Goal: Task Accomplishment & Management: Complete application form

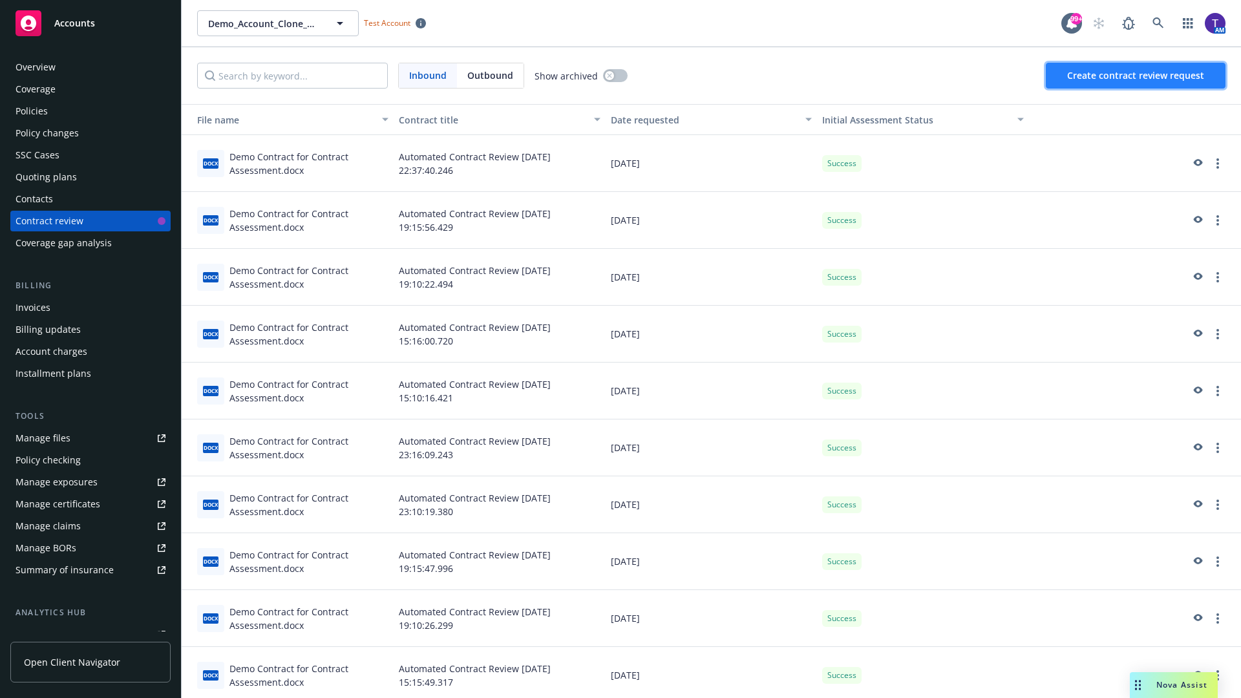
click at [1136, 76] on span "Create contract review request" at bounding box center [1135, 75] width 137 height 12
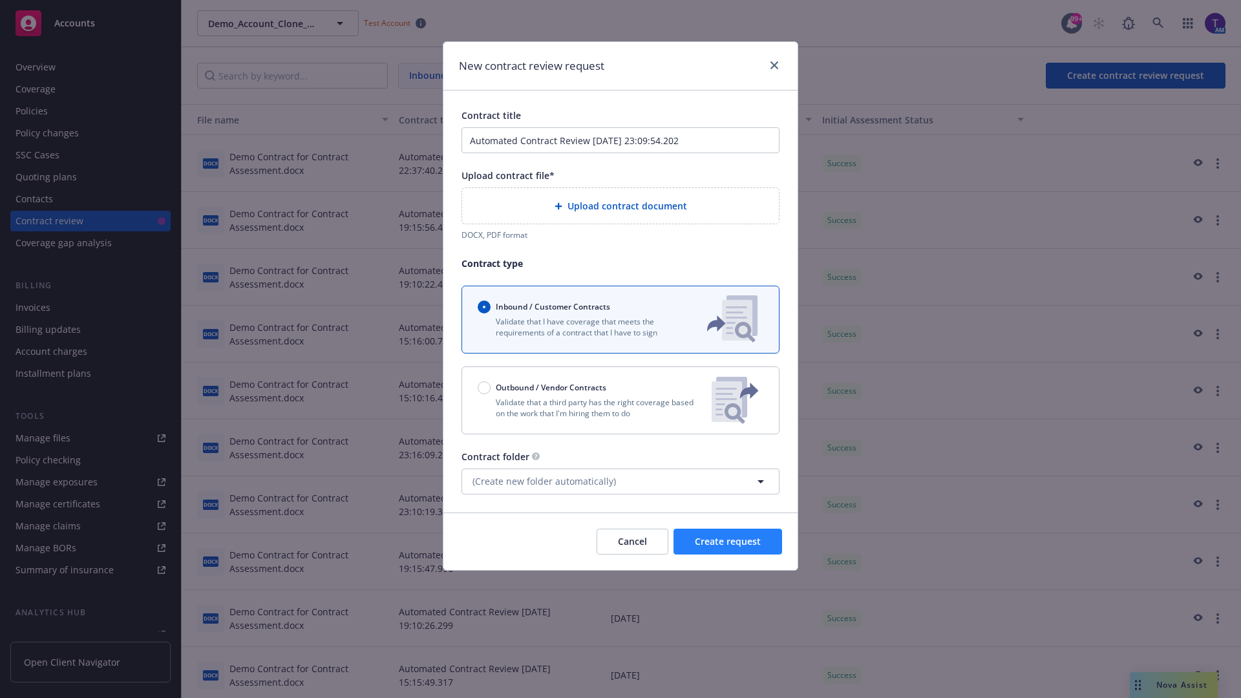
type input "Automated Contract Review [DATE] 23:09:54.202"
click at [620, 400] on p "Validate that a third party has the right coverage based on the work that I'm h…" at bounding box center [590, 408] width 224 height 22
radio input "false"
radio input "true"
click at [728, 547] on span "Create request" at bounding box center [728, 541] width 66 height 12
